Goal: Communication & Community: Answer question/provide support

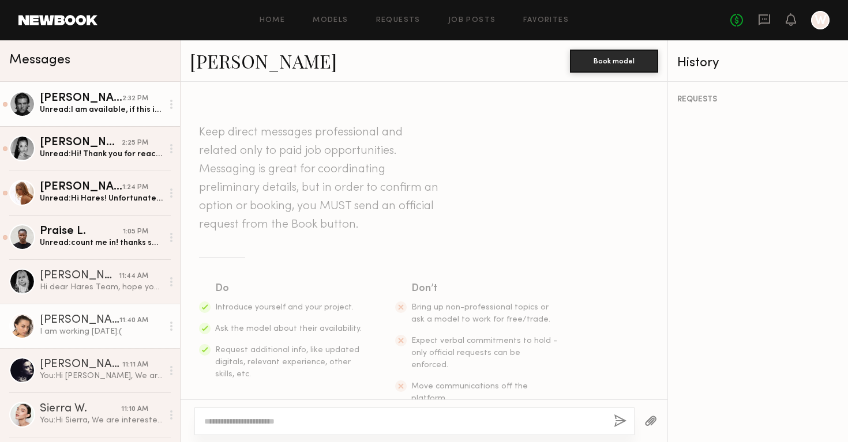
scroll to position [345, 0]
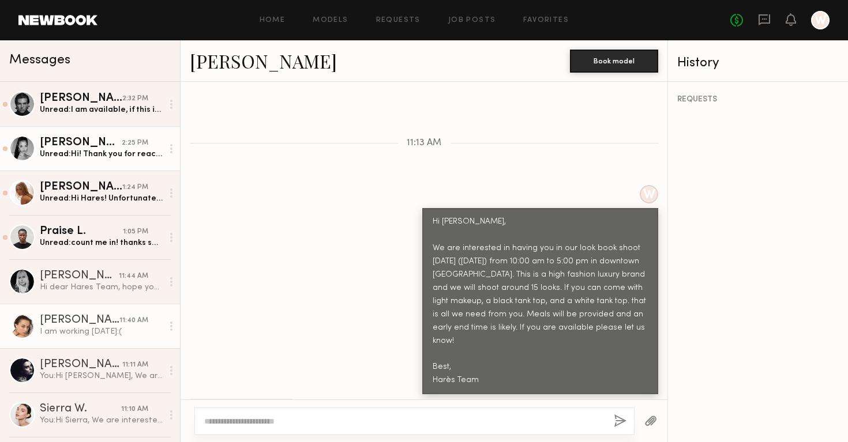
click at [117, 150] on div "Unread: Hi! Thank you for reaching out to me. I am available [DATE] and would l…" at bounding box center [101, 154] width 123 height 11
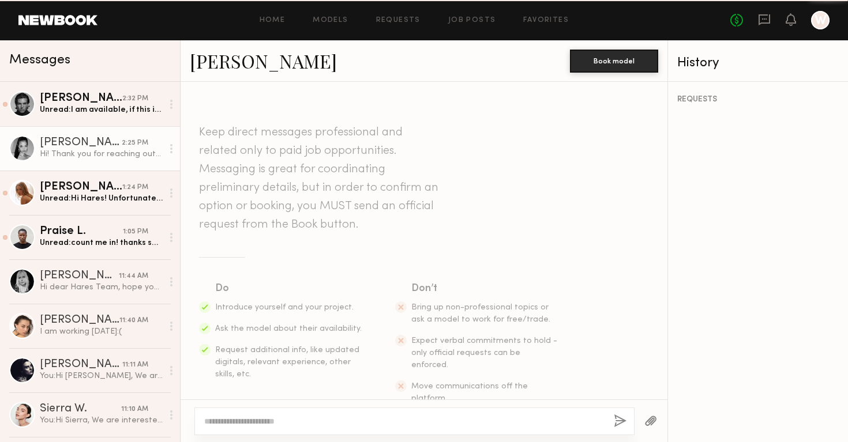
scroll to position [371, 0]
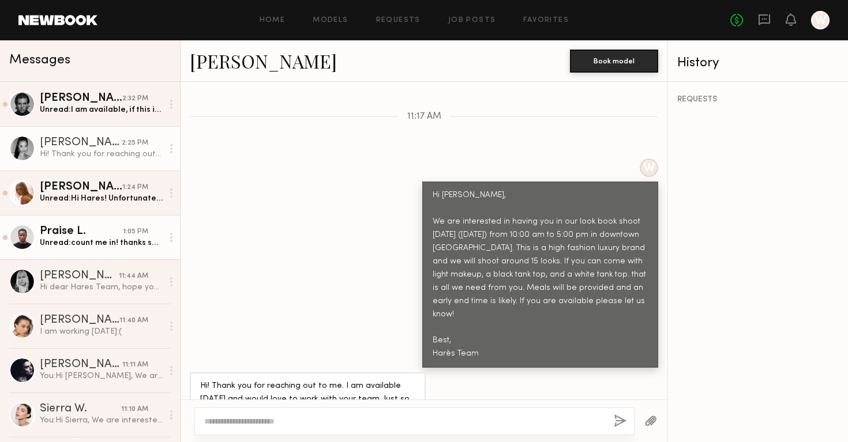
click at [114, 236] on div "Praise L." at bounding box center [81, 232] width 83 height 12
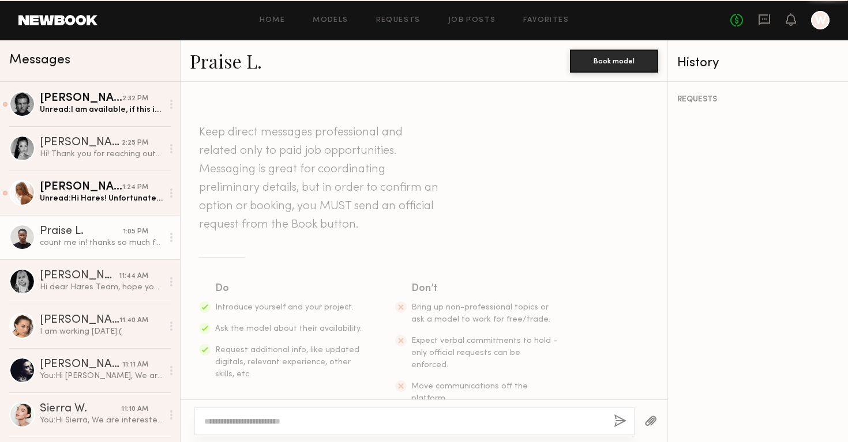
scroll to position [413, 0]
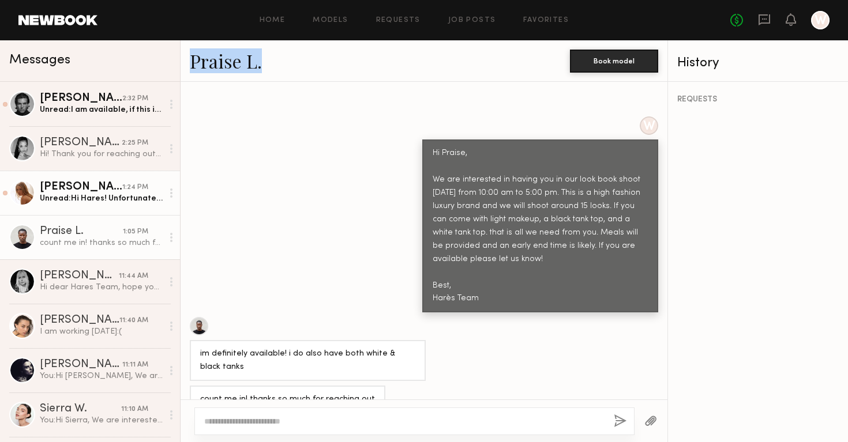
click at [91, 193] on div "Unread: Hi Hares! Unfortunately, I can’t go tomorrow. Is there any chance we co…" at bounding box center [101, 198] width 123 height 11
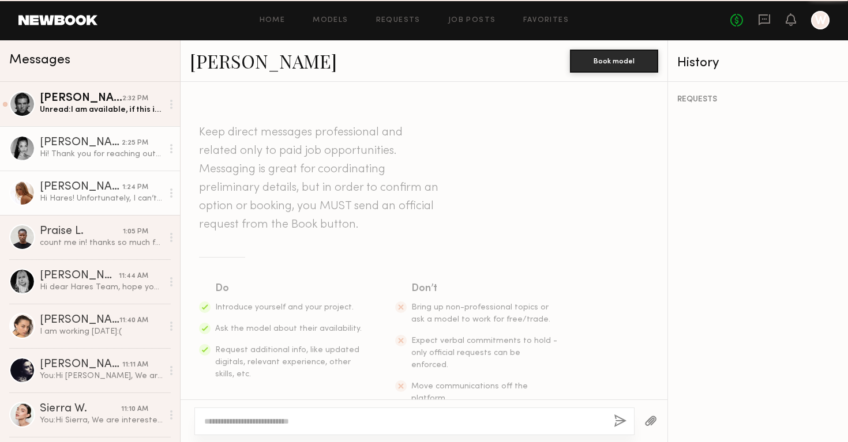
scroll to position [371, 0]
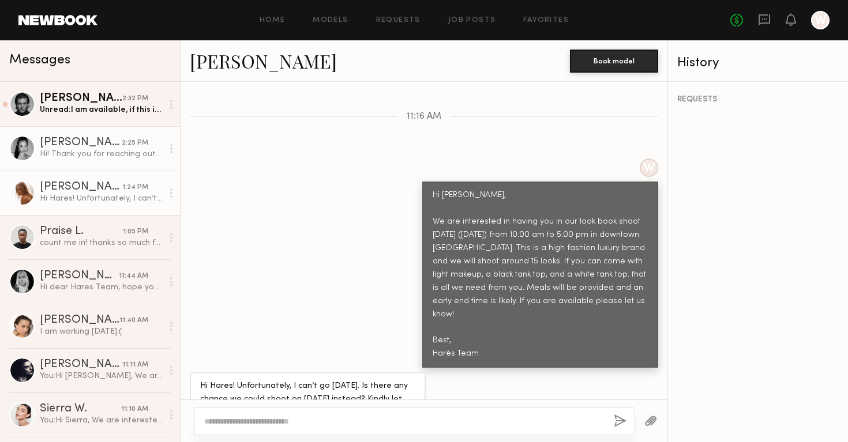
click at [84, 138] on div "Aria C." at bounding box center [81, 143] width 82 height 12
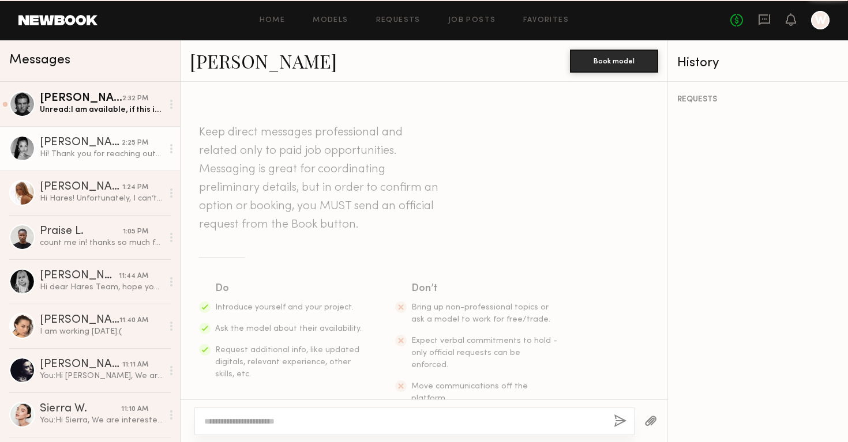
scroll to position [371, 0]
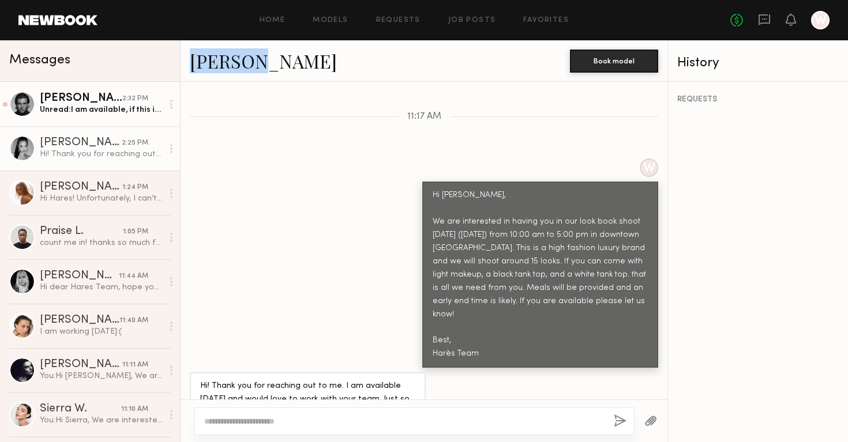
click at [99, 119] on link "Josh L. 2:32 PM Unread: I am available, if this is in nyc I am with BMG in ny. …" at bounding box center [90, 104] width 180 height 44
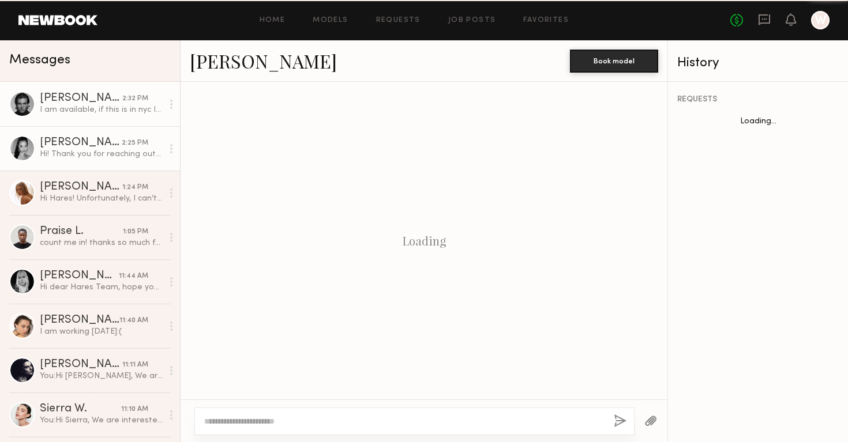
scroll to position [398, 0]
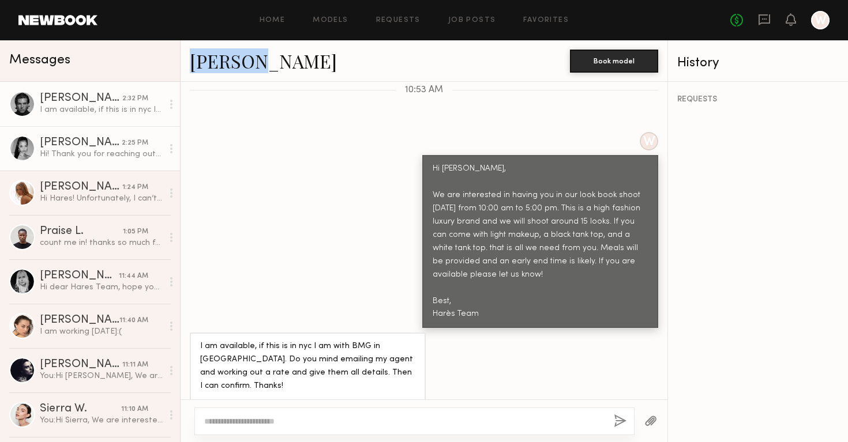
click at [109, 151] on div "Hi! Thank you for reaching out to me. I am available tomorrow and would love to…" at bounding box center [101, 154] width 123 height 11
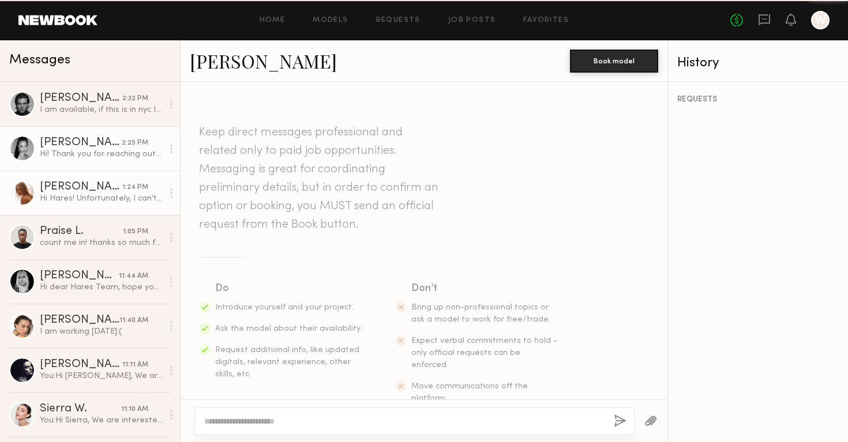
scroll to position [371, 0]
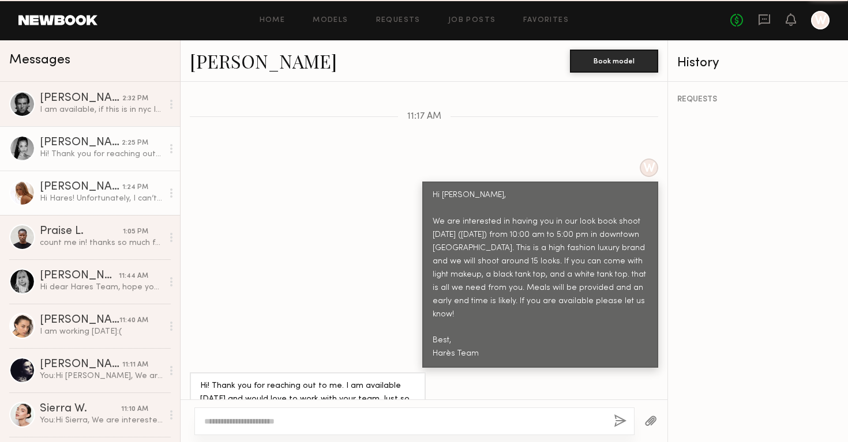
click at [106, 204] on link "Valentina B. 1:24 PM Hi Hares! Unfortunately, I can’t go tomorrow. Is there any…" at bounding box center [90, 193] width 180 height 44
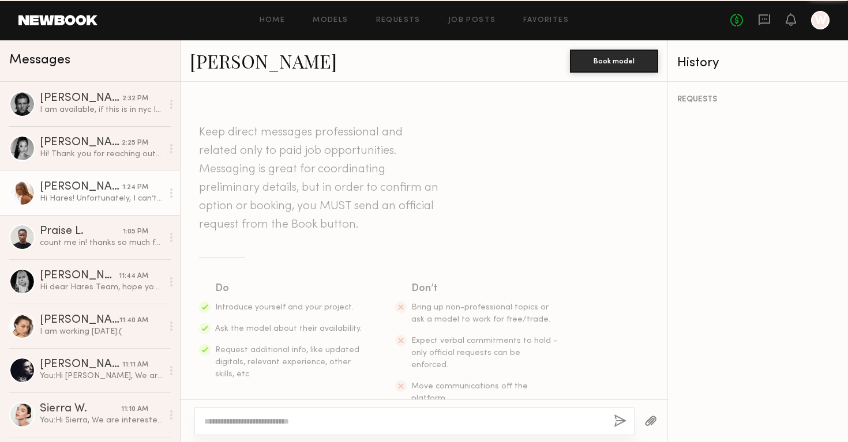
scroll to position [371, 0]
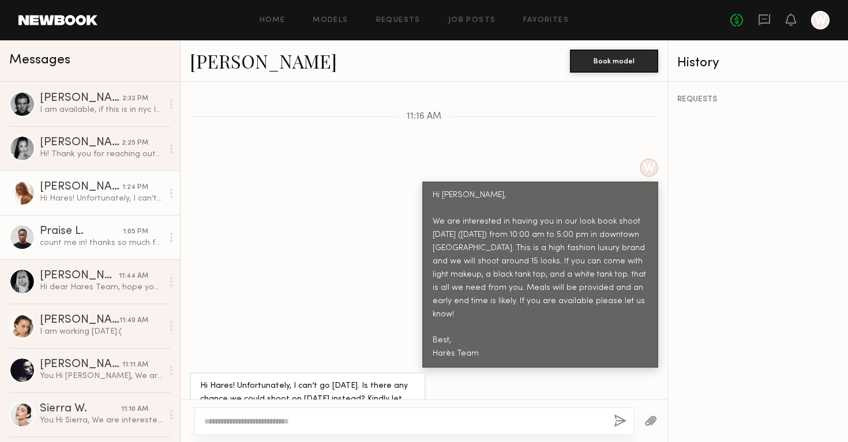
click at [104, 226] on div "Praise L." at bounding box center [81, 232] width 83 height 12
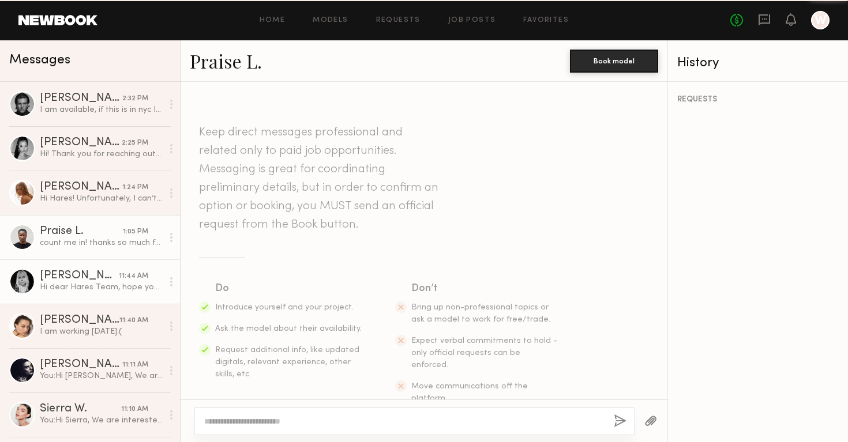
scroll to position [413, 0]
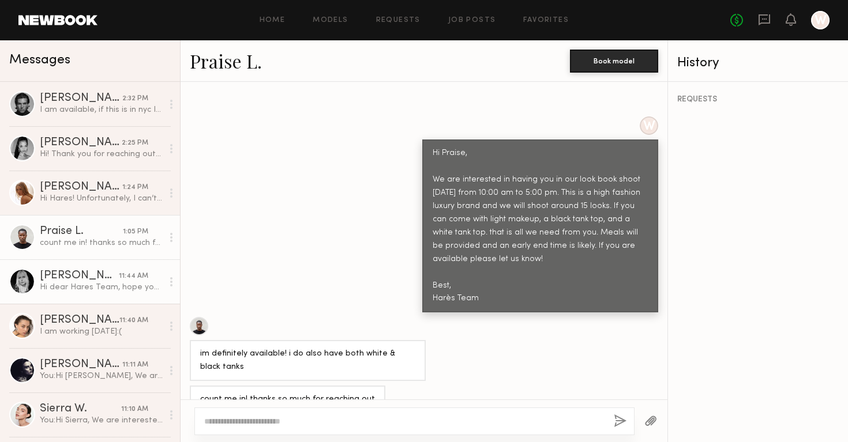
click at [102, 290] on div "Hi dear Hares Team, hope you are well. I’m interested and available tomorrow 😊 …" at bounding box center [101, 287] width 123 height 11
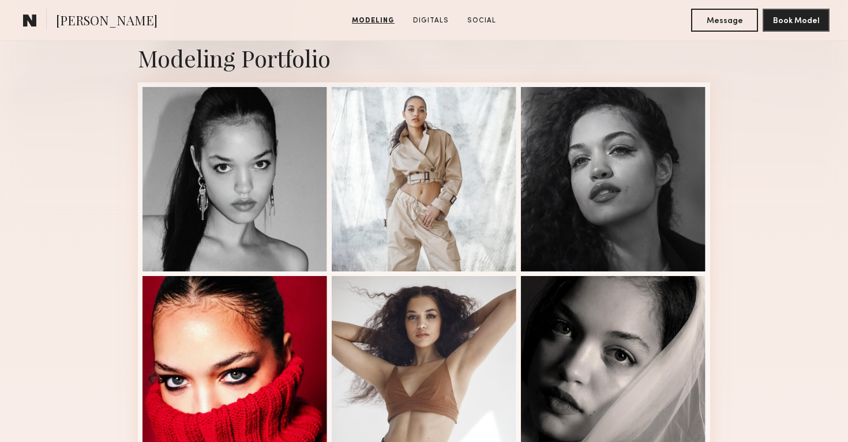
scroll to position [257, 0]
